Goal: Information Seeking & Learning: Learn about a topic

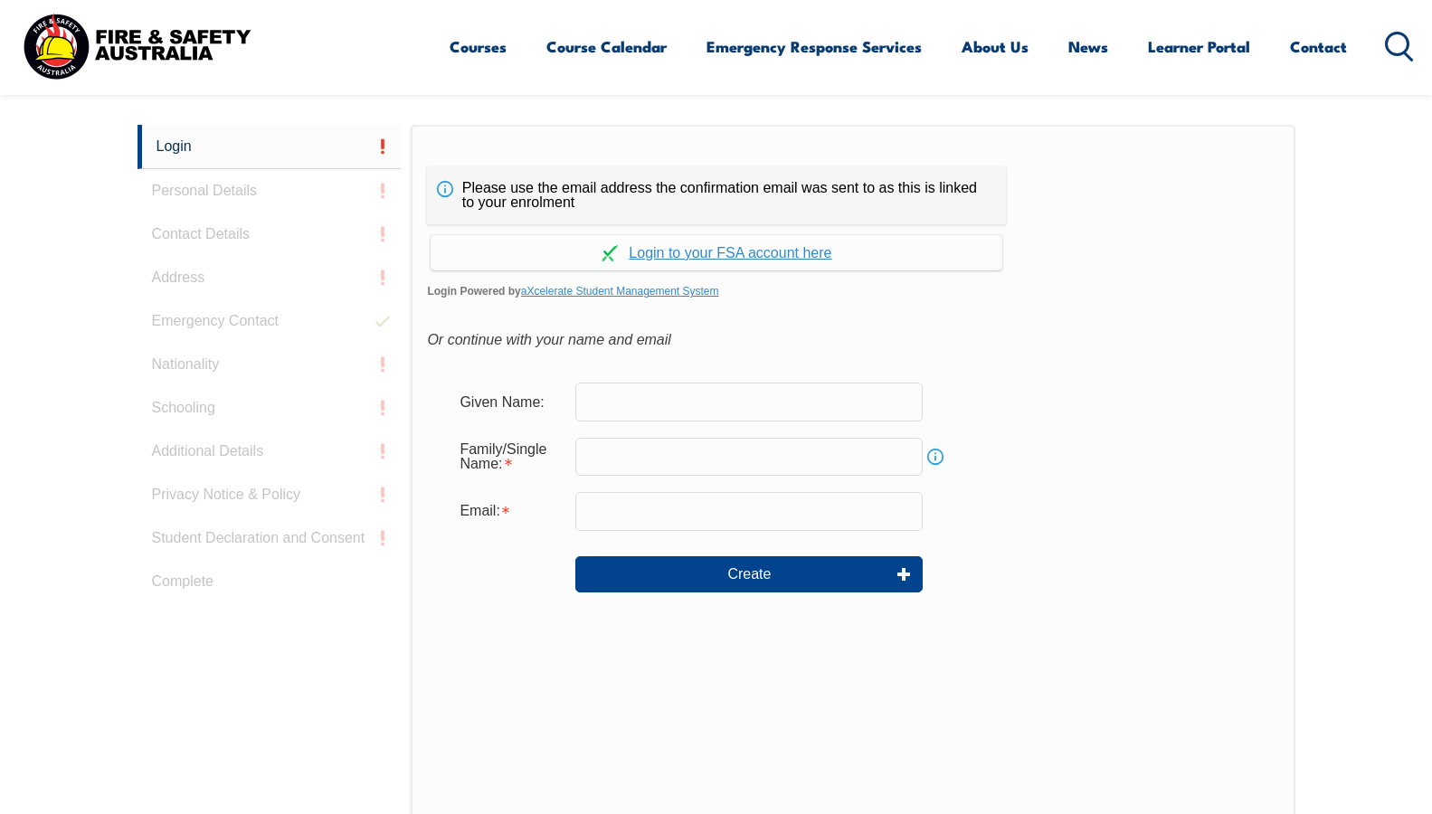
scroll to position [482, 0]
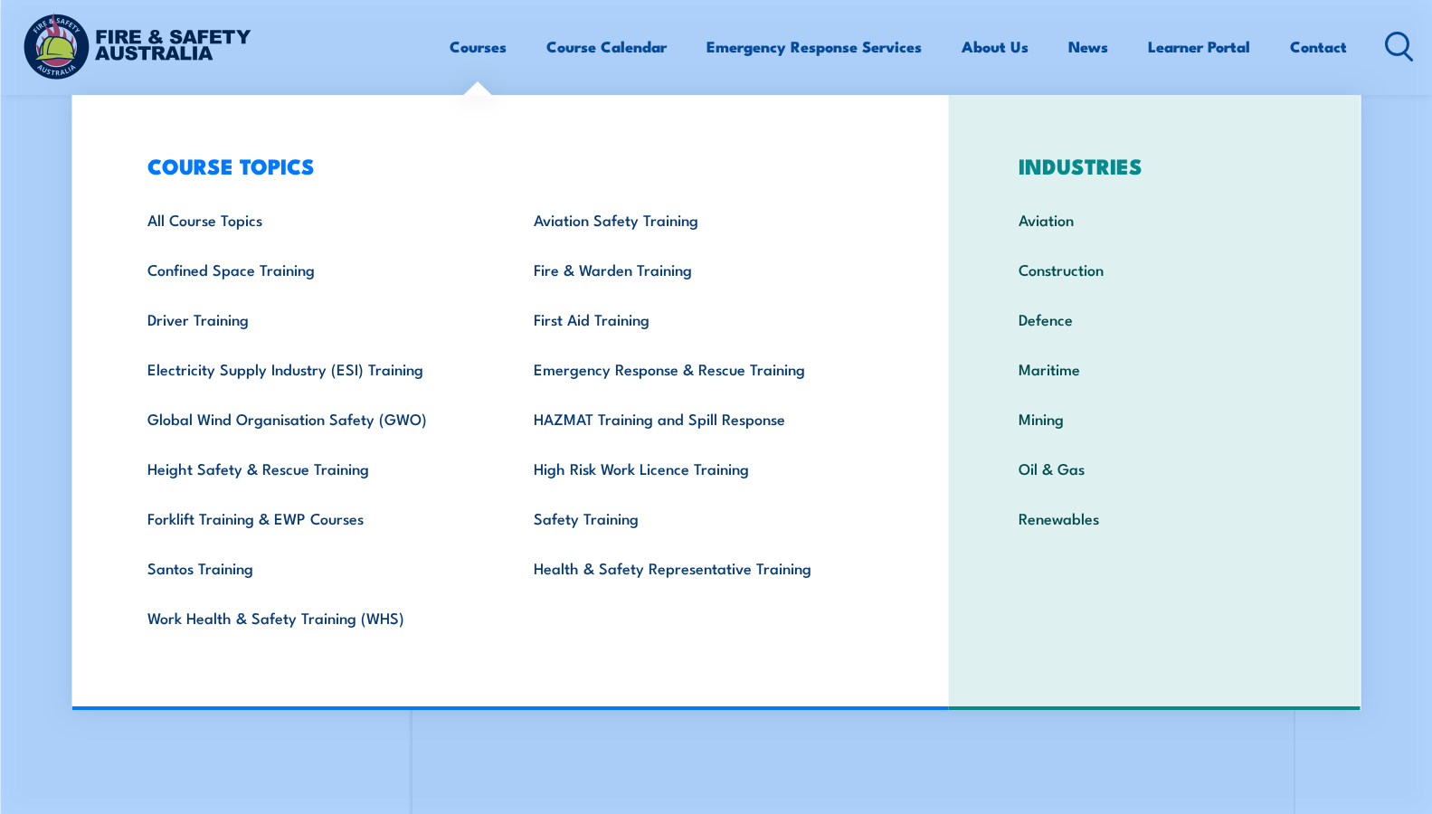
click at [494, 46] on link "Courses" at bounding box center [478, 47] width 57 height 48
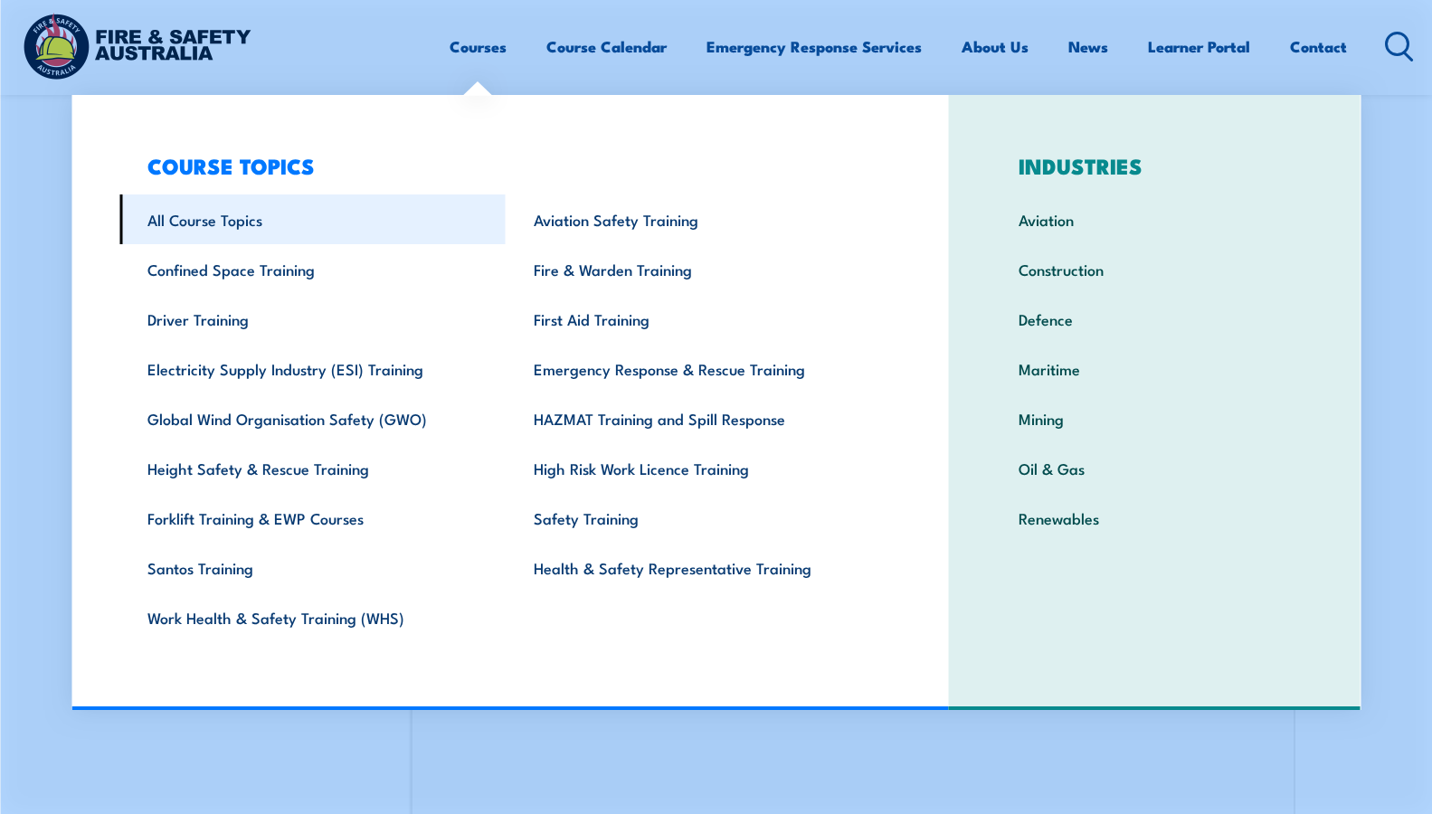
click at [266, 239] on link "All Course Topics" at bounding box center [312, 219] width 386 height 50
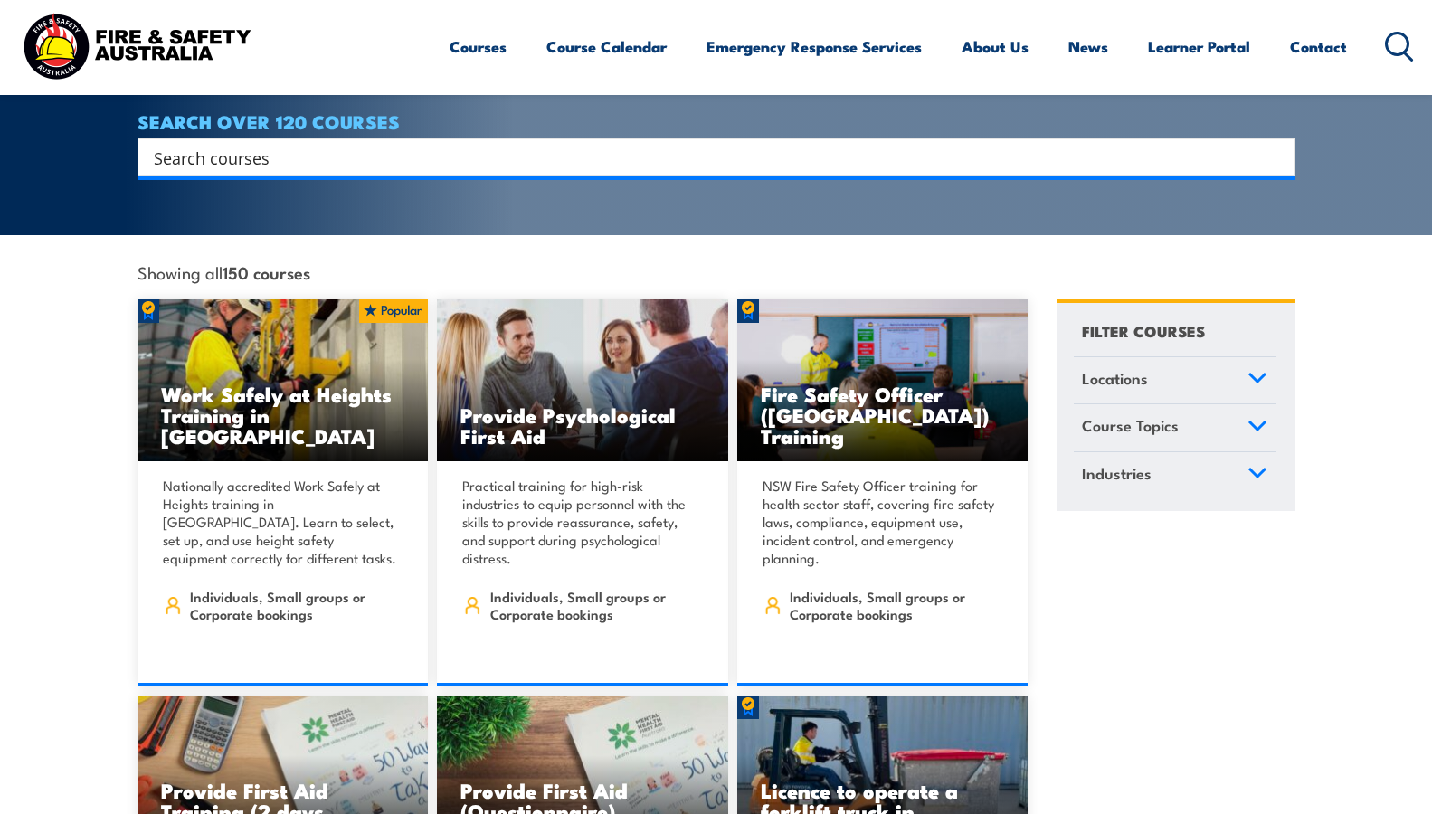
scroll to position [90, 0]
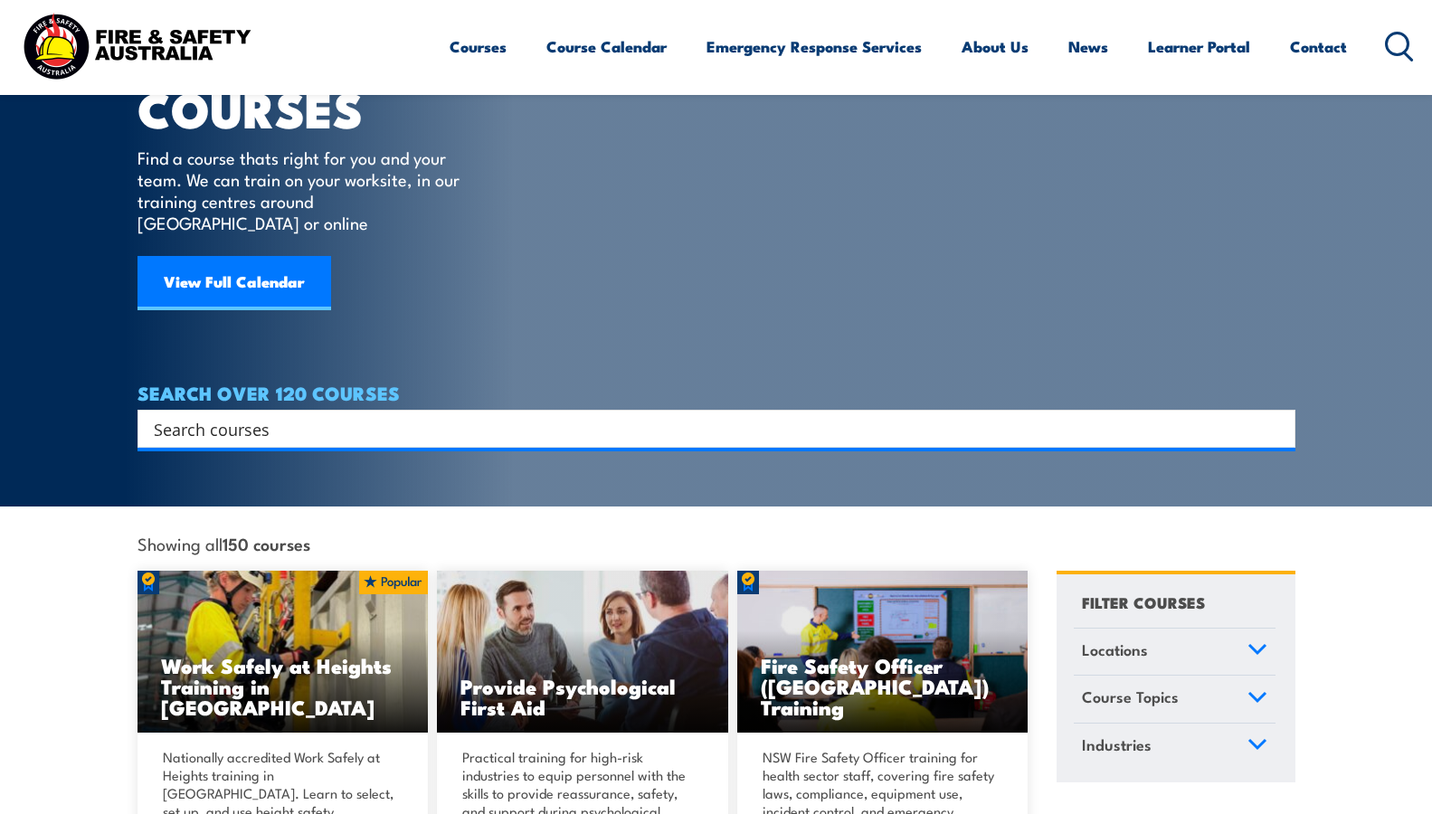
click at [438, 415] on input "Search input" at bounding box center [705, 428] width 1102 height 27
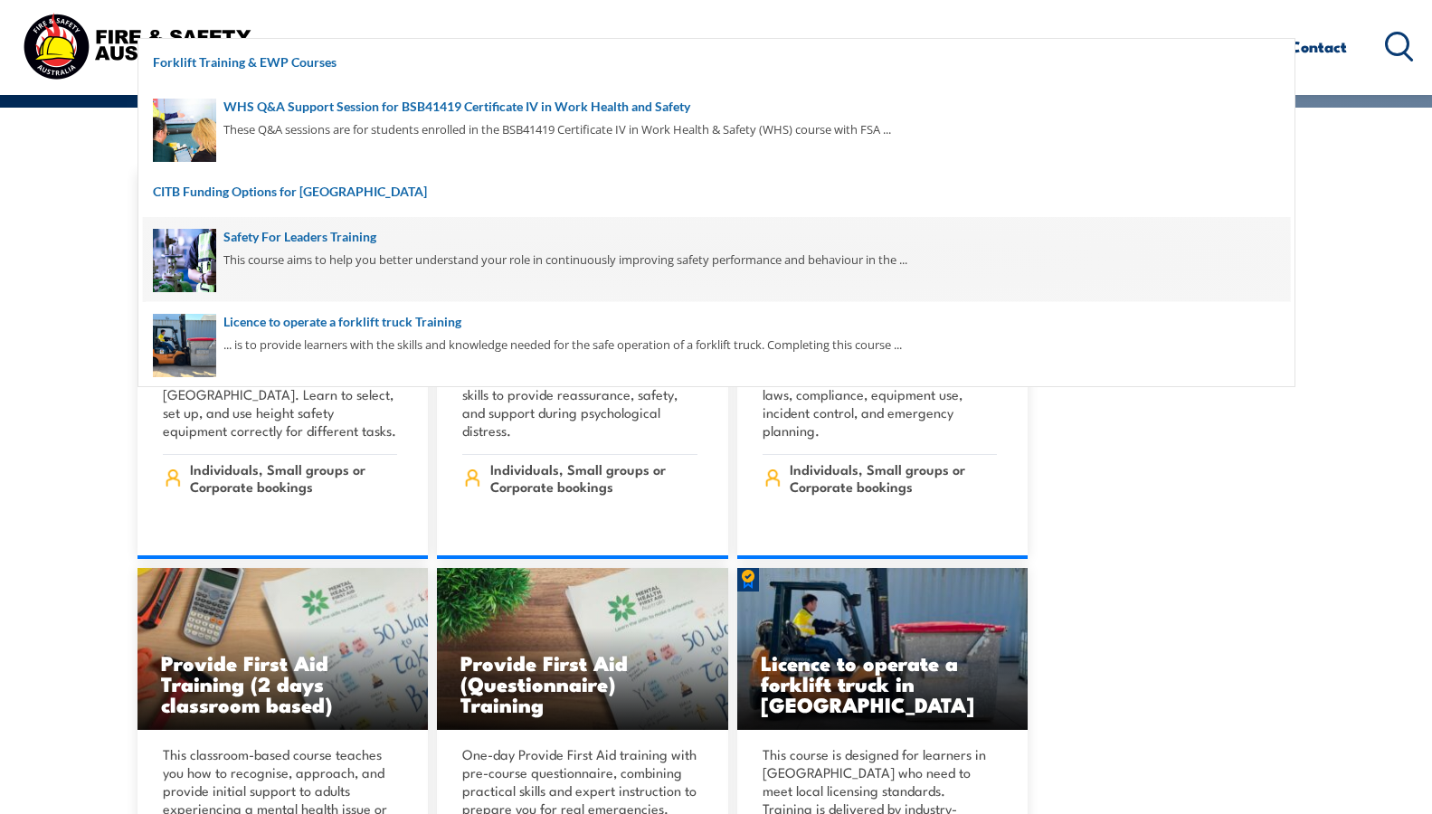
scroll to position [440, 0]
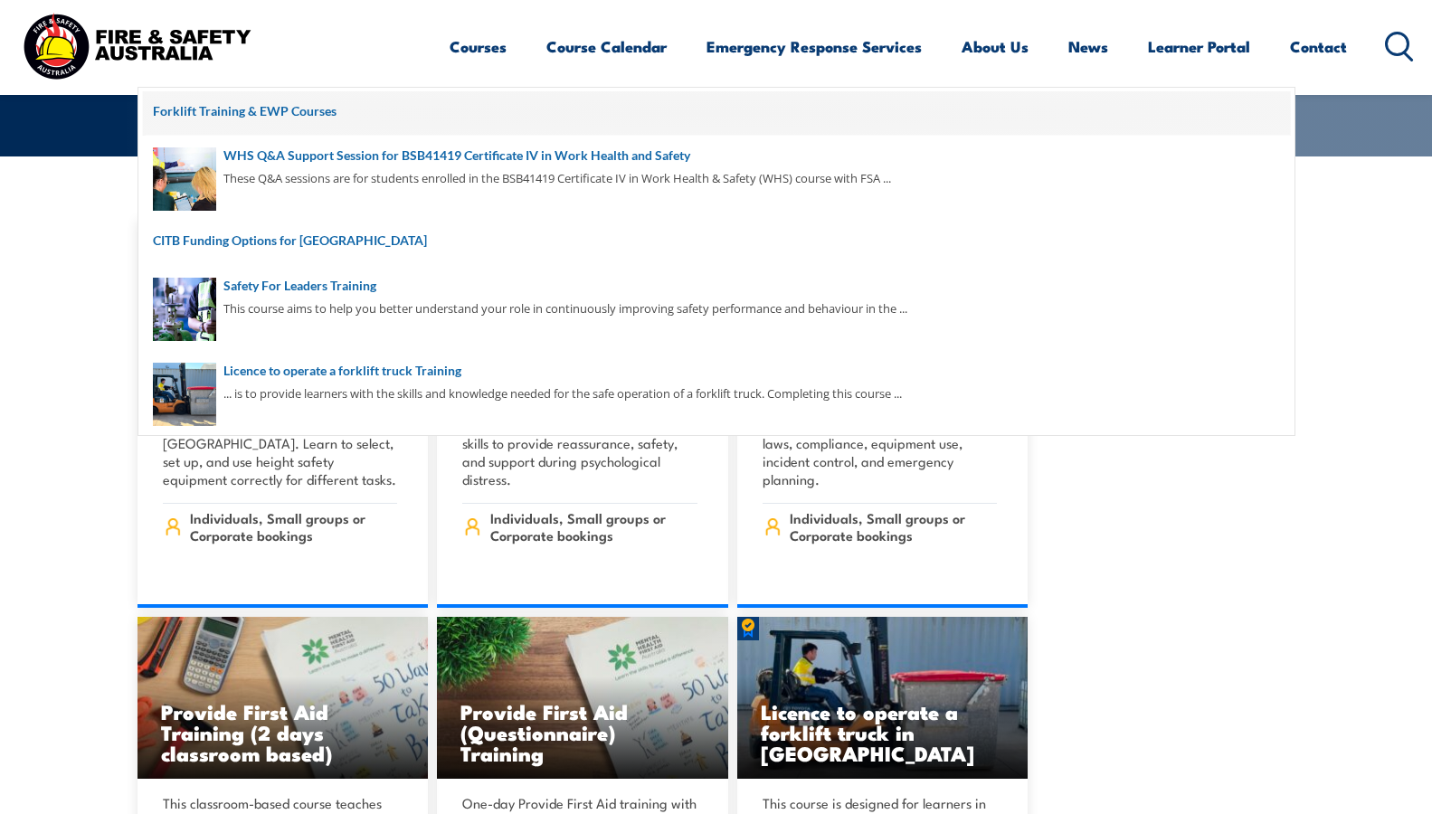
type input "for"
click at [308, 117] on span at bounding box center [716, 113] width 1147 height 45
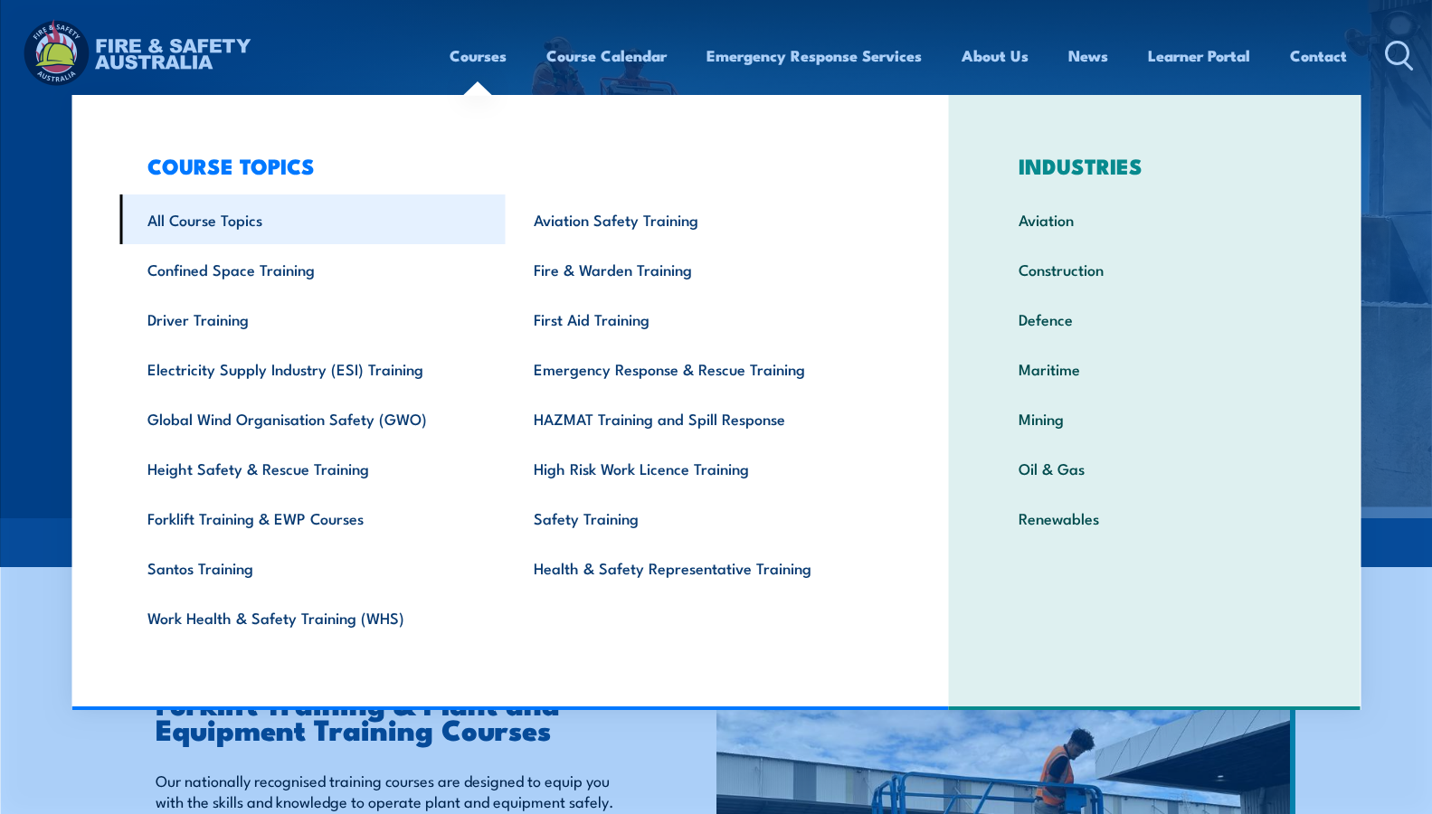
click at [246, 231] on link "All Course Topics" at bounding box center [312, 219] width 386 height 50
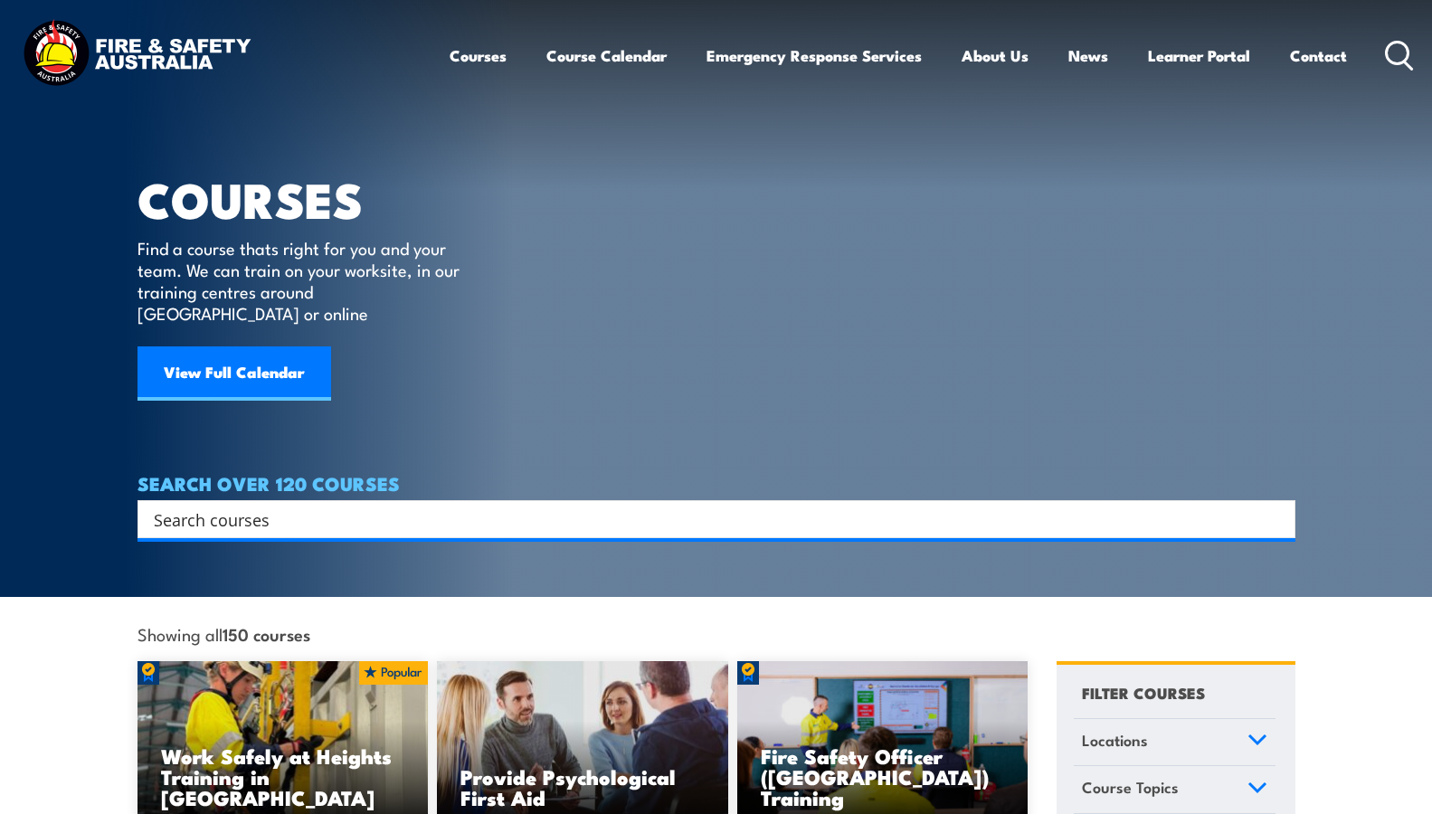
click at [287, 506] on input "Search input" at bounding box center [705, 519] width 1102 height 27
type input "forlift"
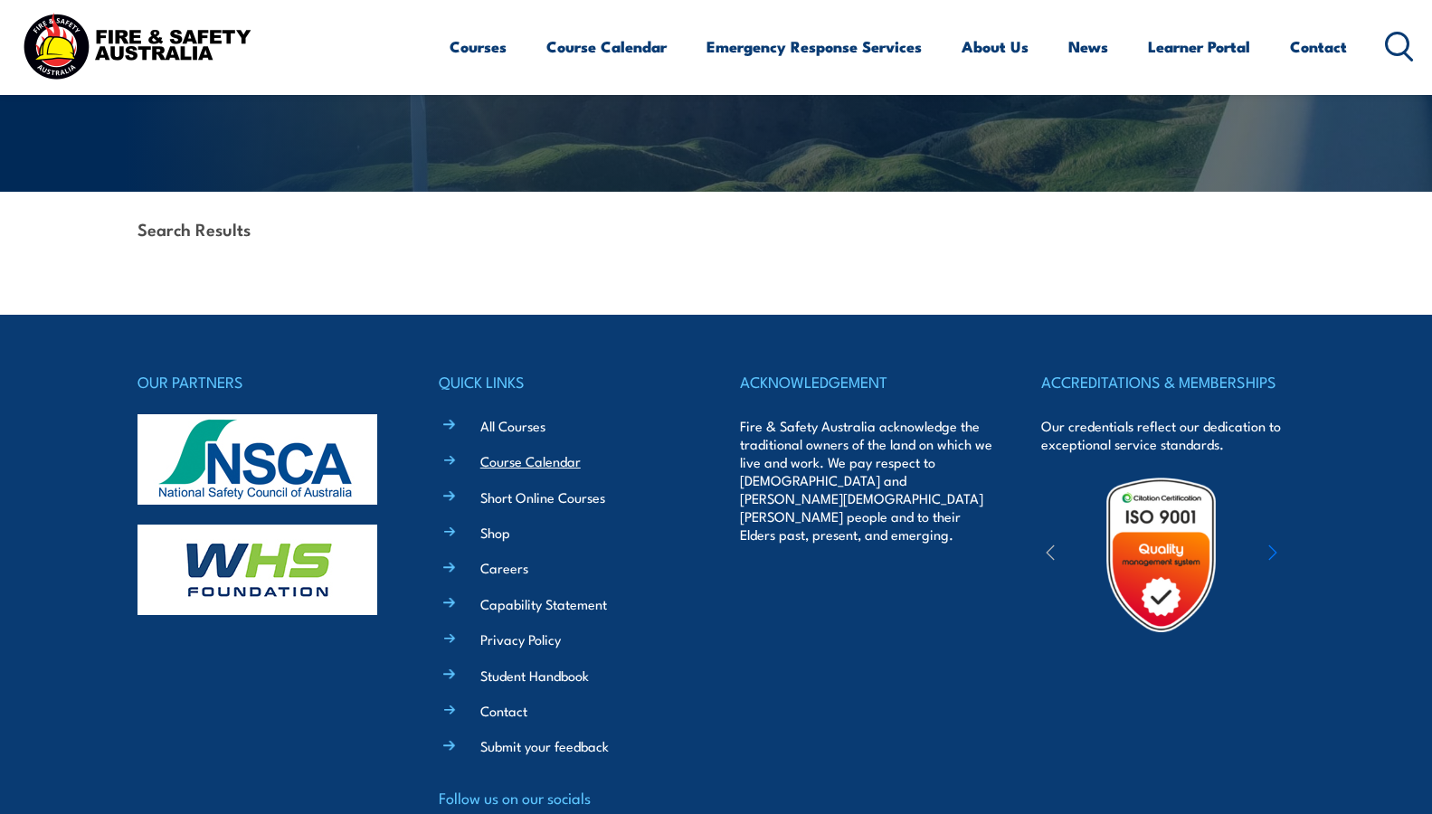
scroll to position [440, 0]
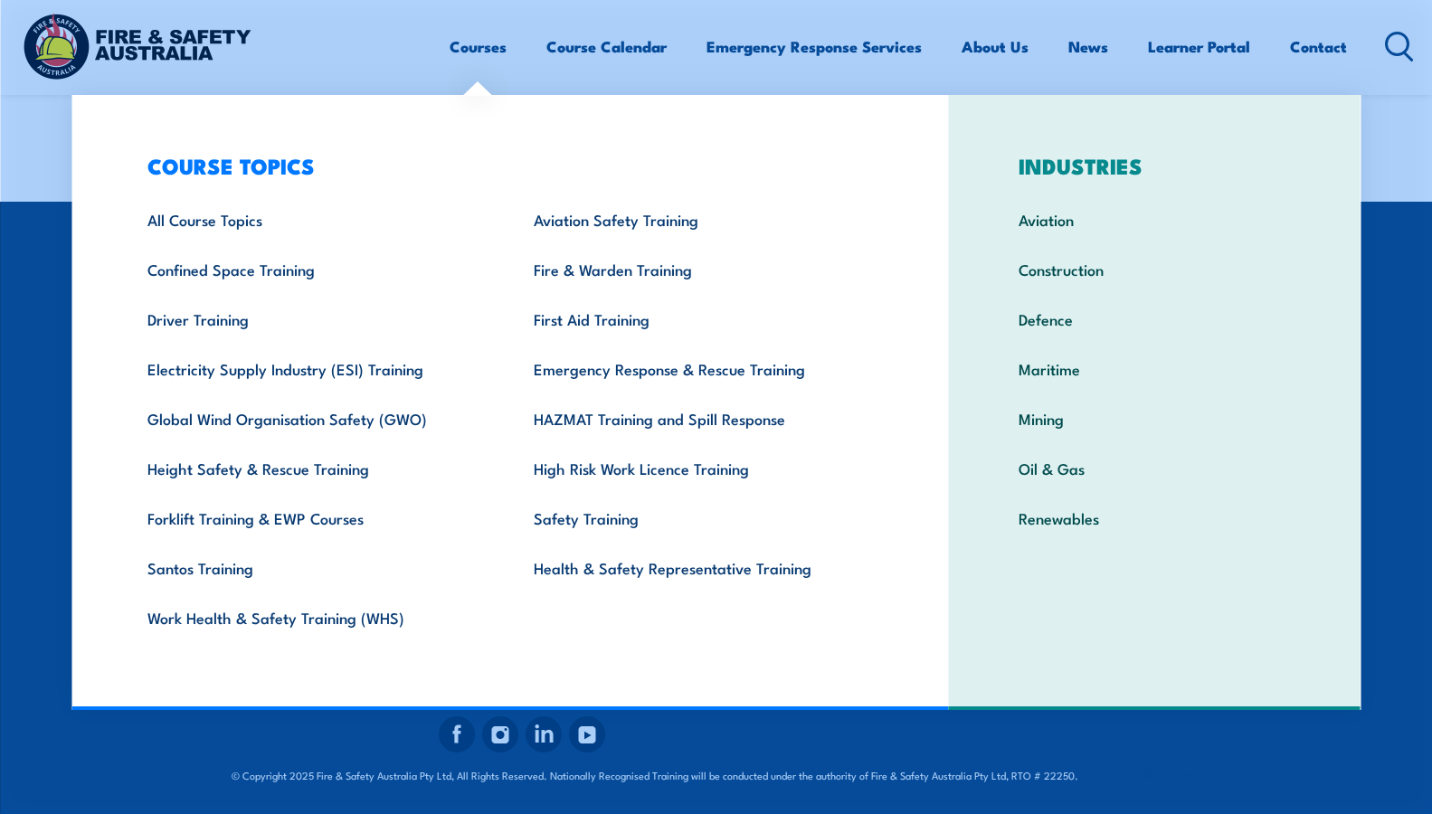
click at [468, 60] on link "Courses" at bounding box center [478, 47] width 57 height 48
click at [472, 50] on link "Courses" at bounding box center [478, 47] width 57 height 48
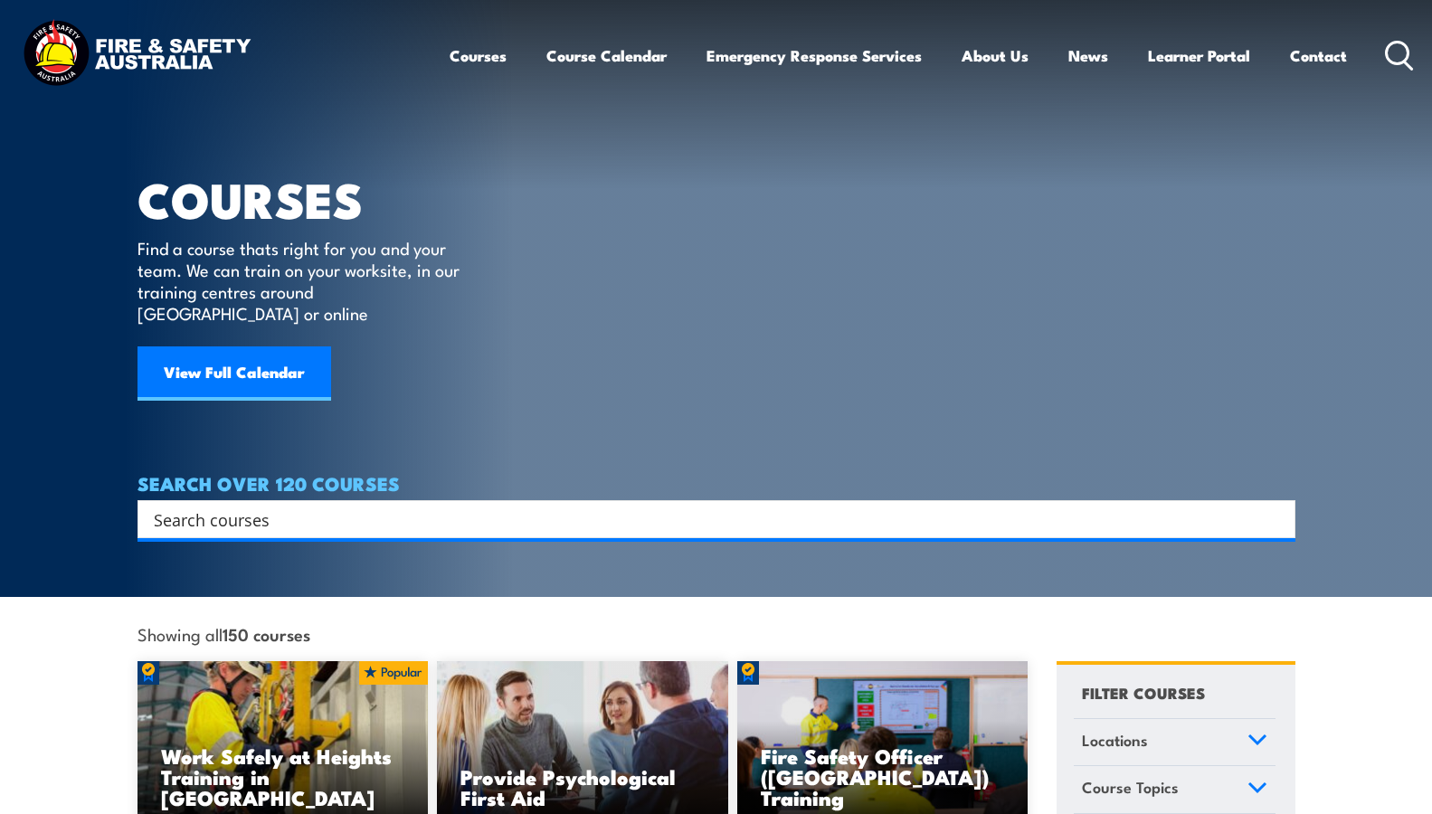
click at [322, 506] on input "Search input" at bounding box center [705, 519] width 1102 height 27
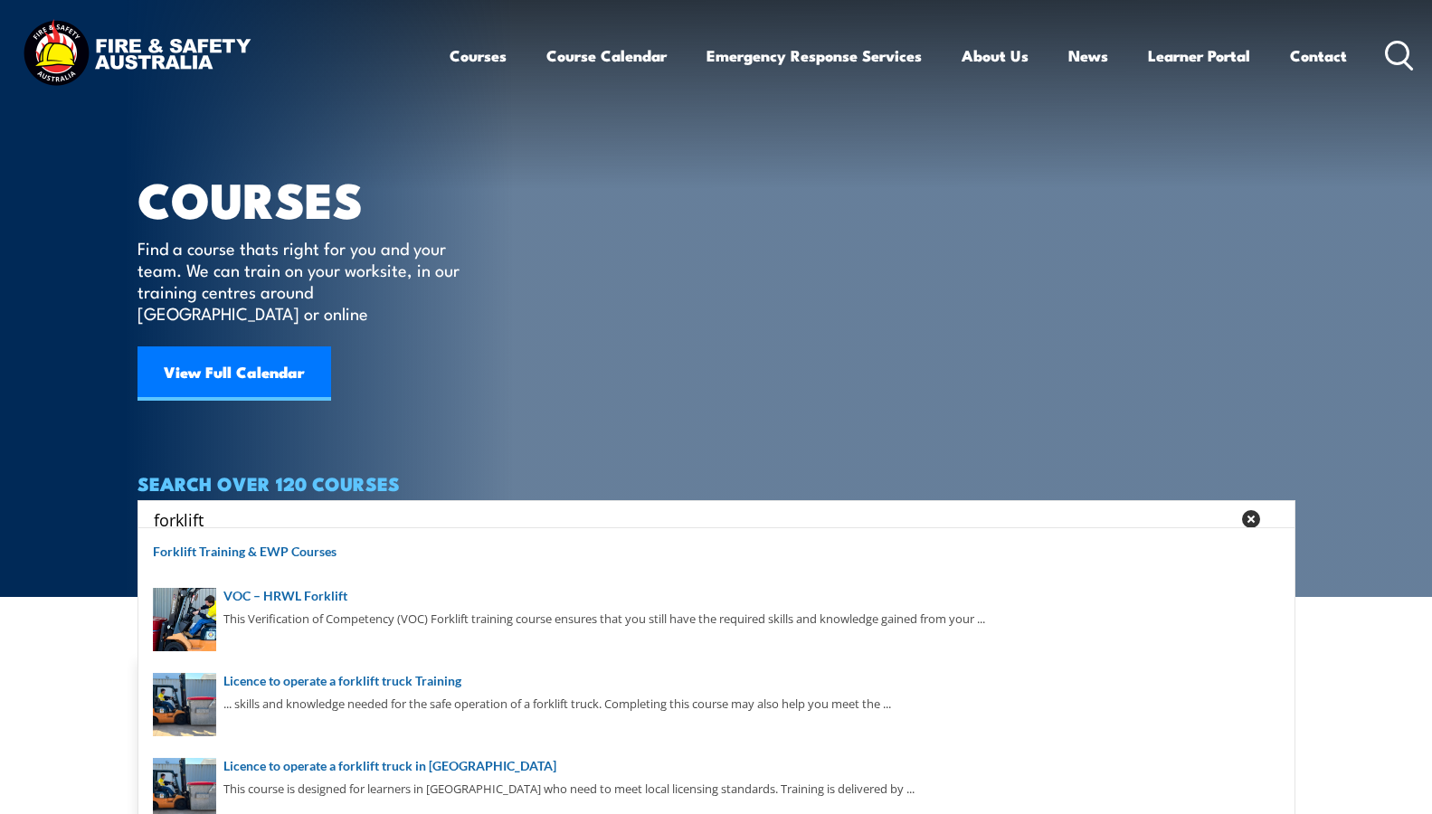
type input "forklift"
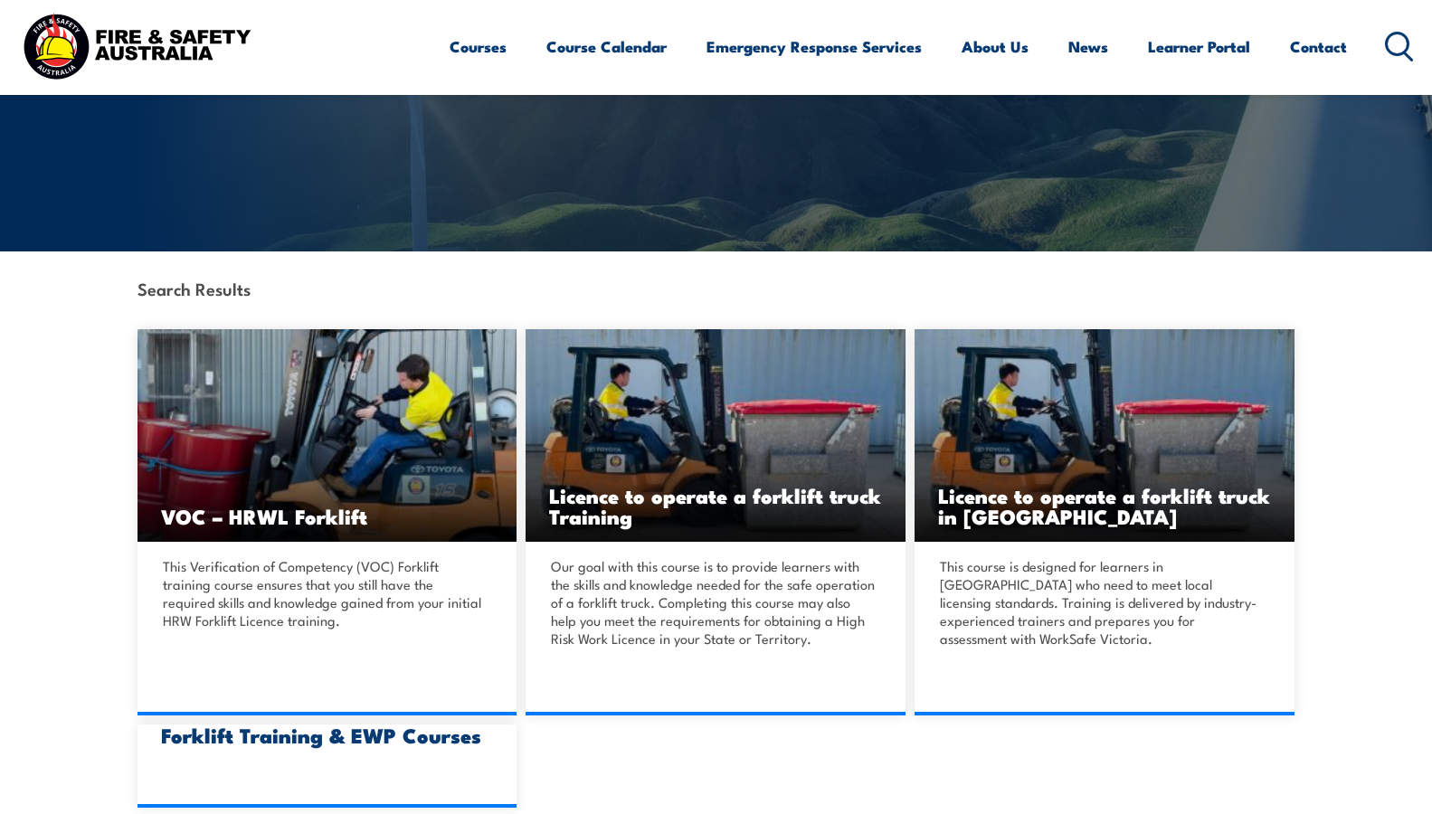
scroll to position [271, 0]
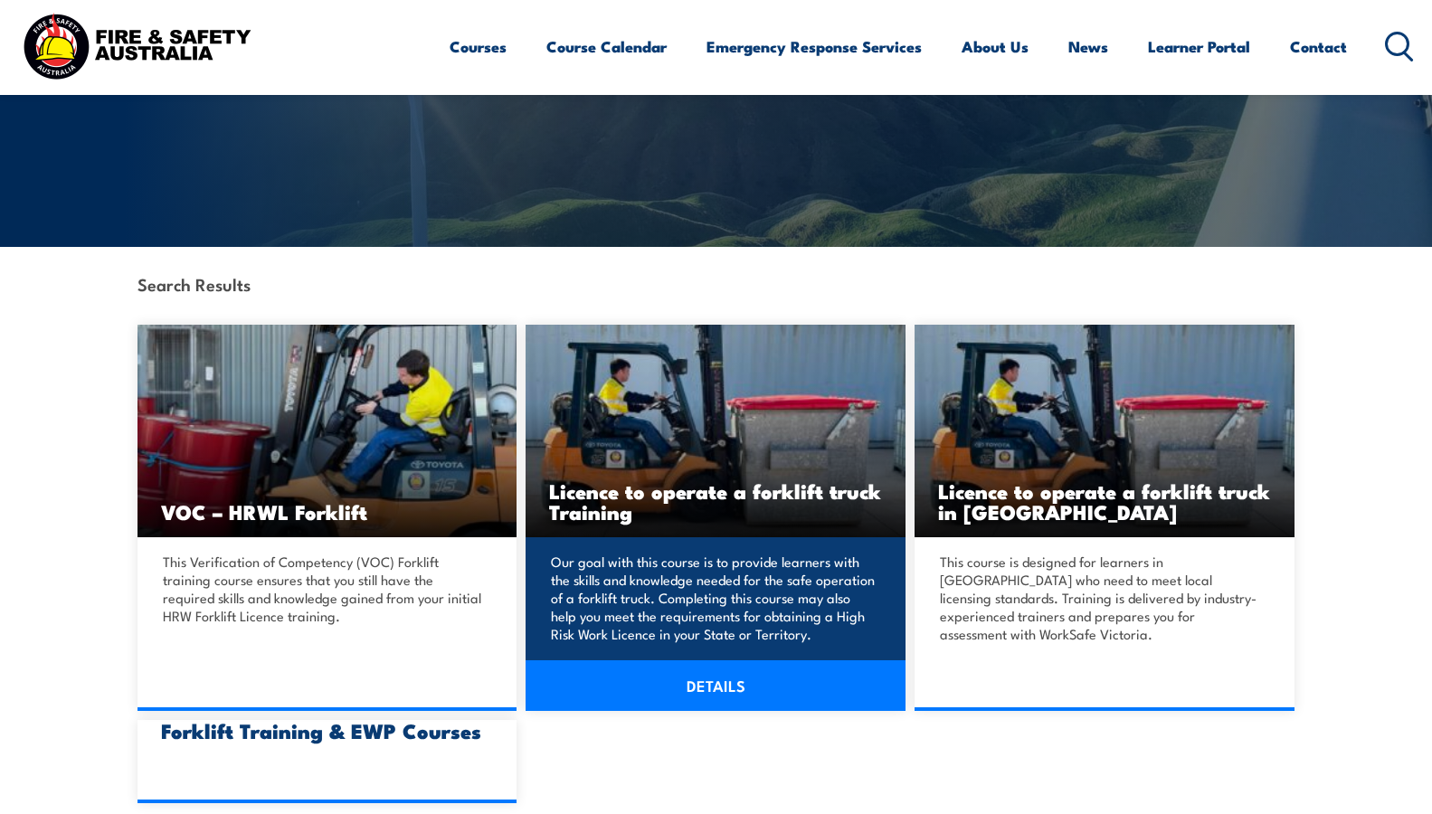
click at [647, 673] on link "DETAILS" at bounding box center [716, 685] width 380 height 51
